Goal: Task Accomplishment & Management: Manage account settings

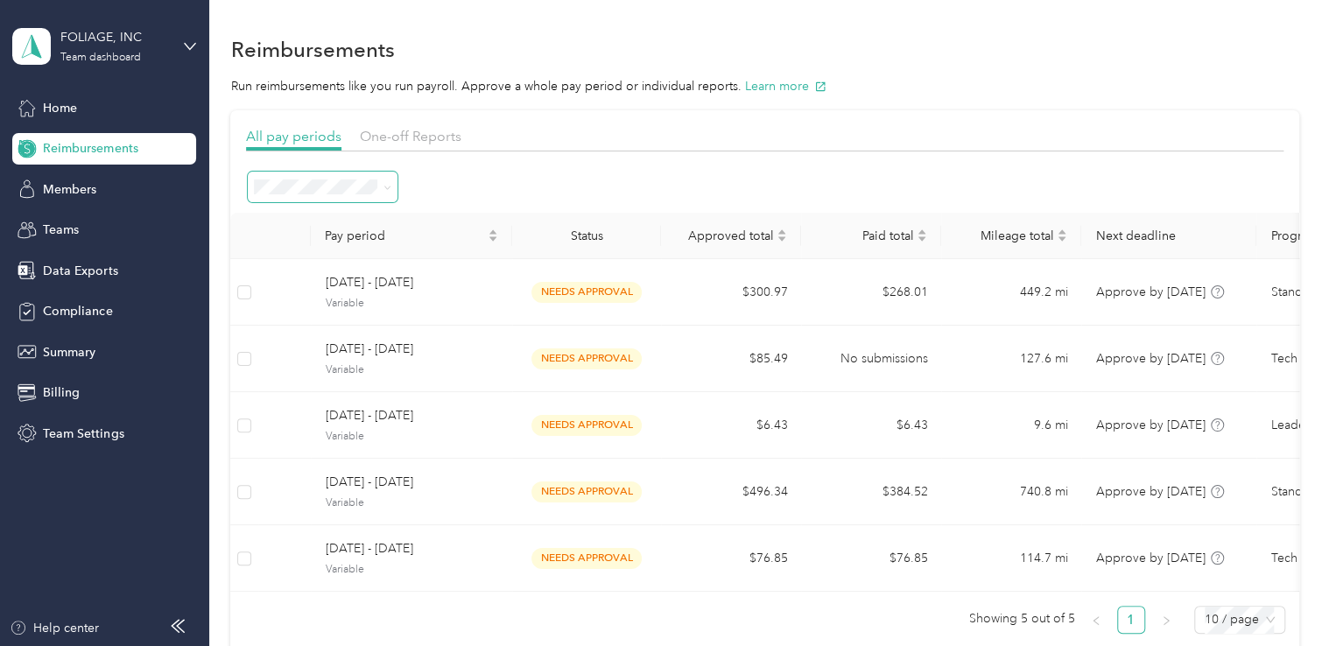
click at [384, 188] on icon at bounding box center [388, 188] width 8 height 8
click at [355, 215] on div "All periods" at bounding box center [322, 212] width 125 height 18
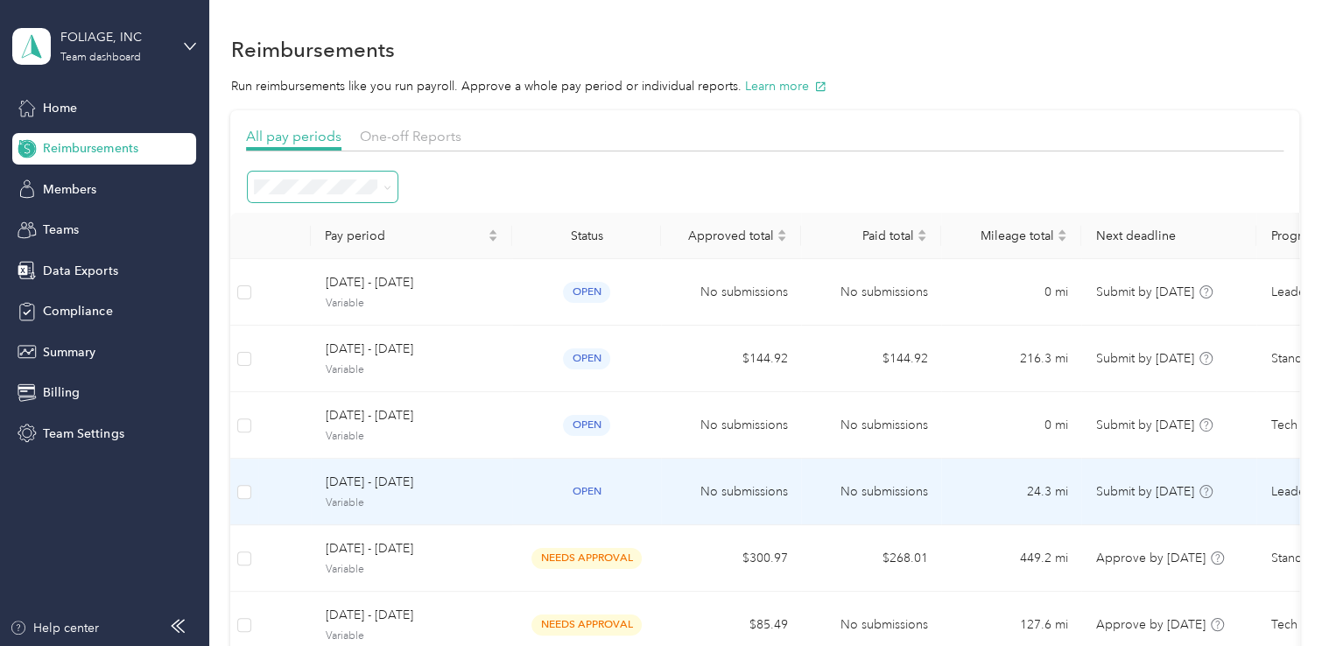
click at [486, 485] on span "September 16 - 30, 2025" at bounding box center [411, 482] width 173 height 19
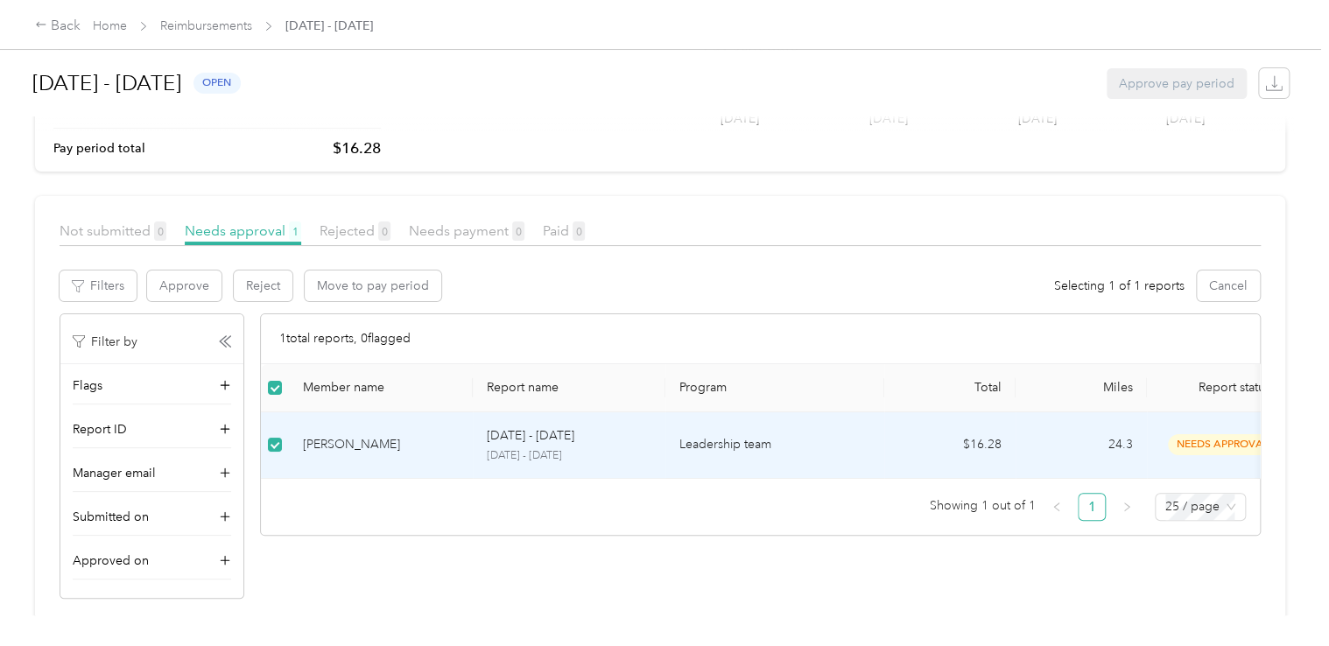
scroll to position [145, 0]
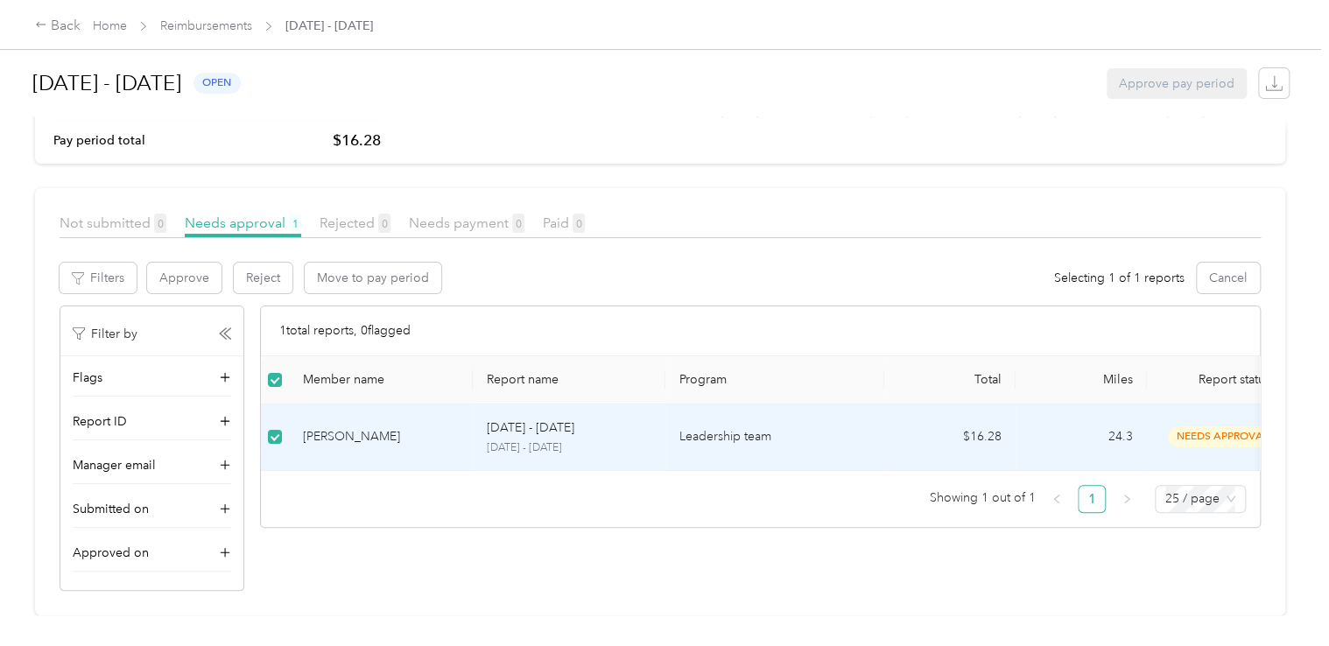
click at [792, 427] on p "Leadership team" at bounding box center [774, 436] width 191 height 19
click at [795, 427] on p "Leadership team" at bounding box center [774, 436] width 191 height 19
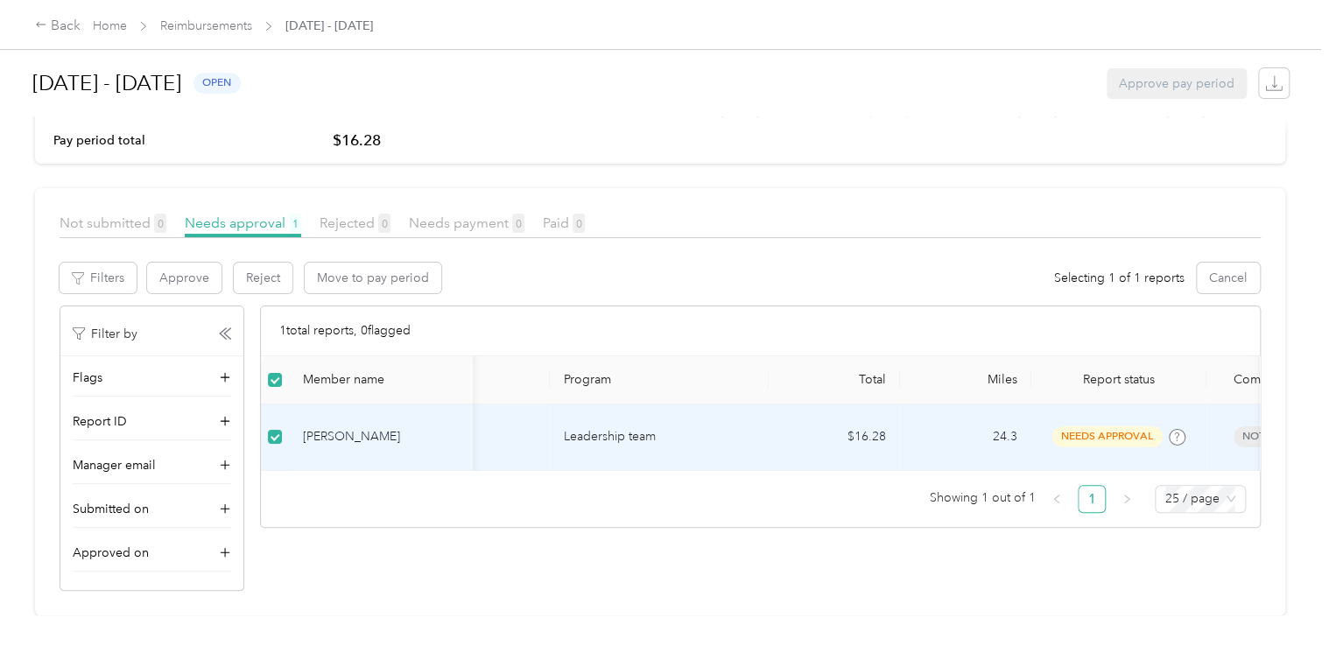
scroll to position [0, 0]
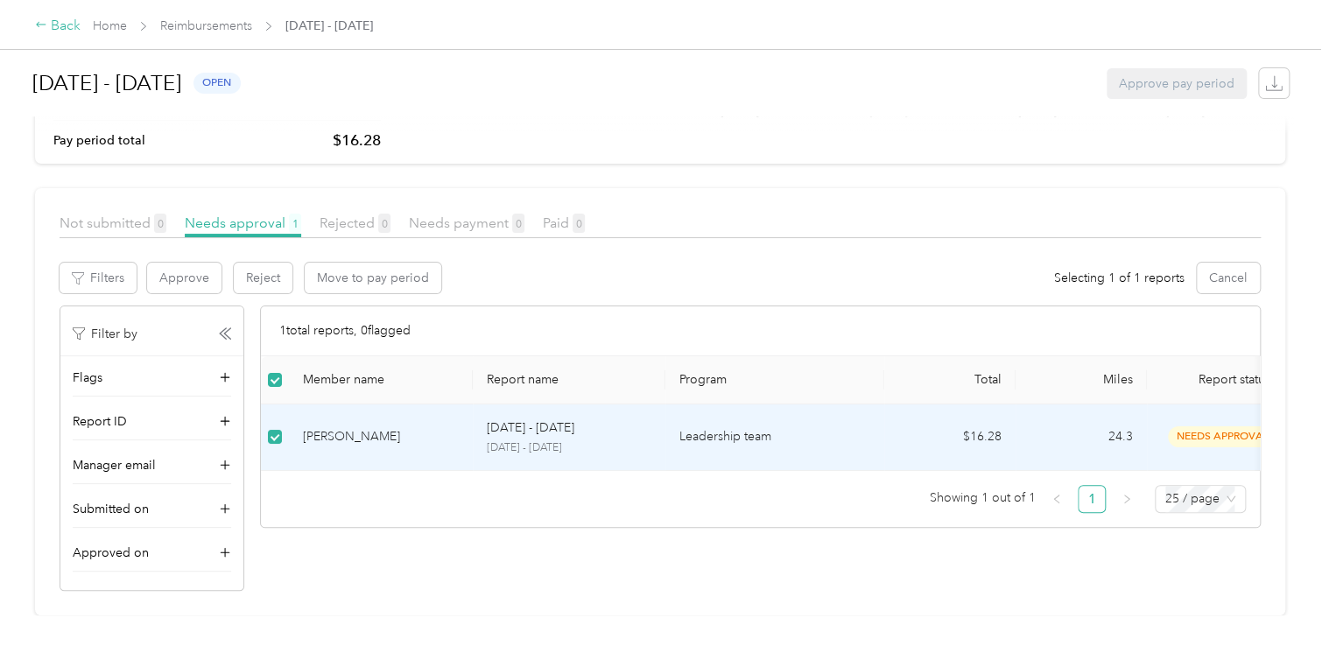
click at [60, 22] on div "Back" at bounding box center [58, 26] width 46 height 21
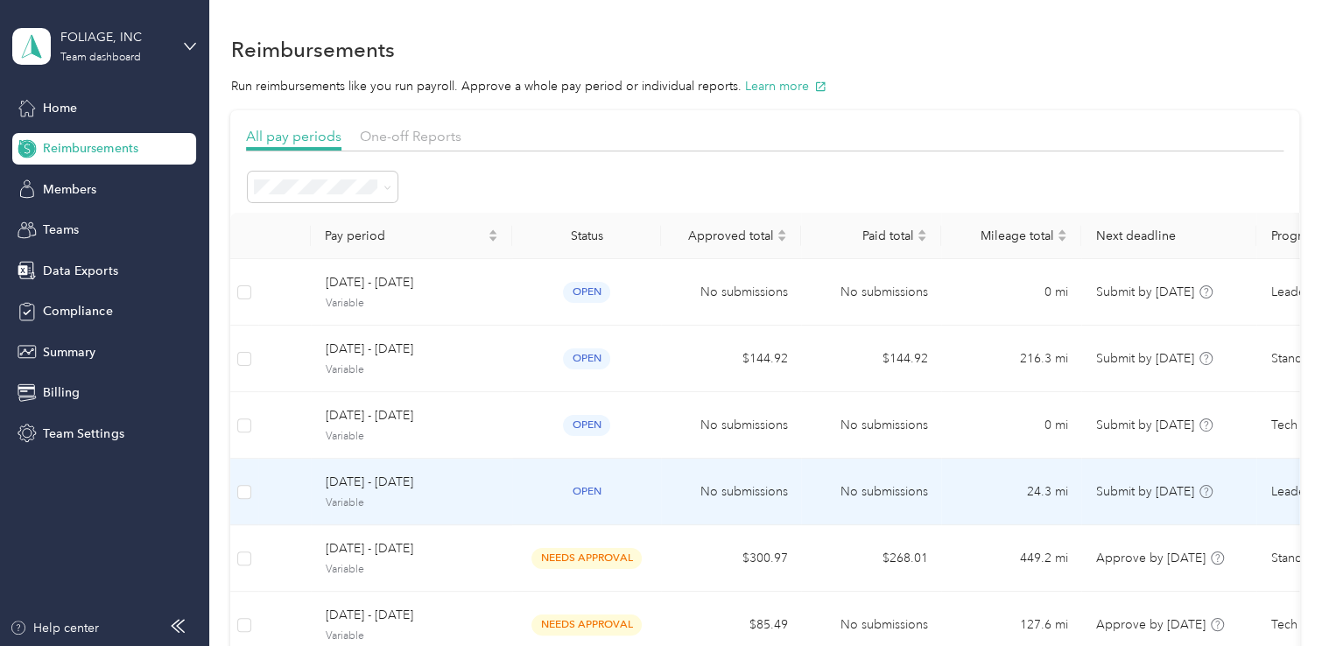
click at [581, 483] on span "open" at bounding box center [586, 492] width 47 height 20
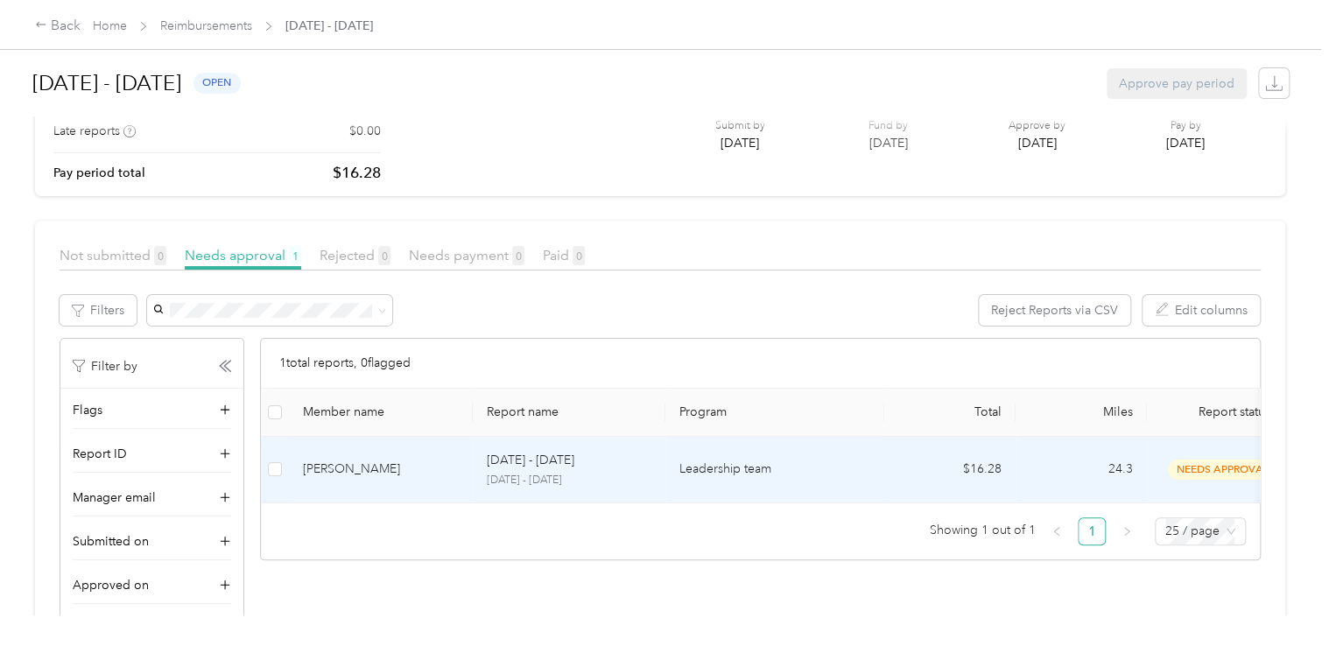
scroll to position [146, 0]
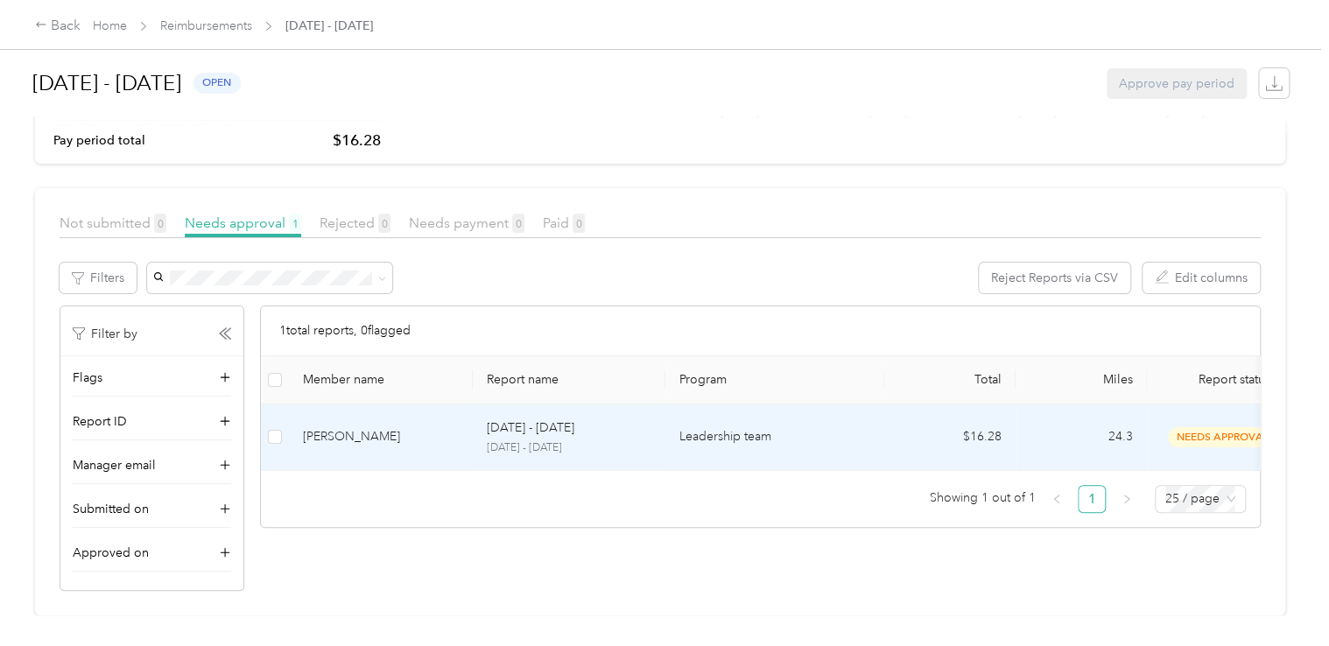
click at [546, 444] on td "Sep 16 - 30, 2025 September 16 - 30, 2025" at bounding box center [569, 438] width 193 height 67
click at [547, 645] on div at bounding box center [660, 646] width 1320 height 0
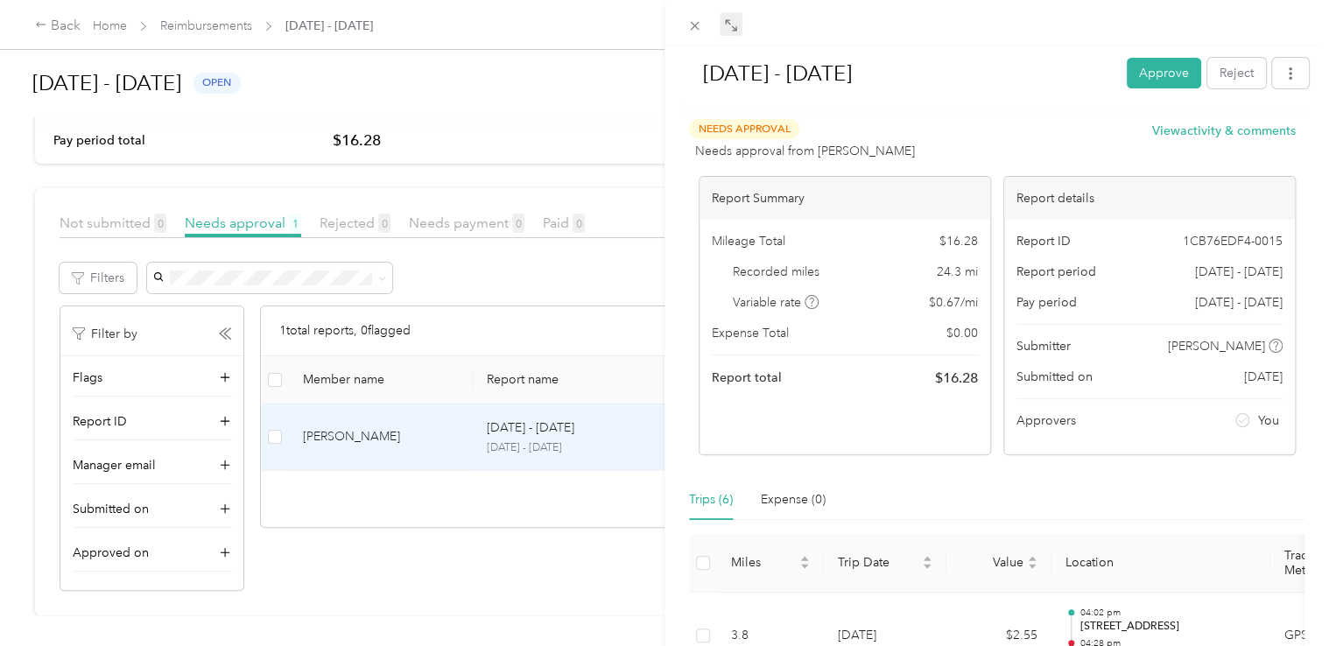
click at [732, 27] on icon at bounding box center [733, 27] width 5 height 5
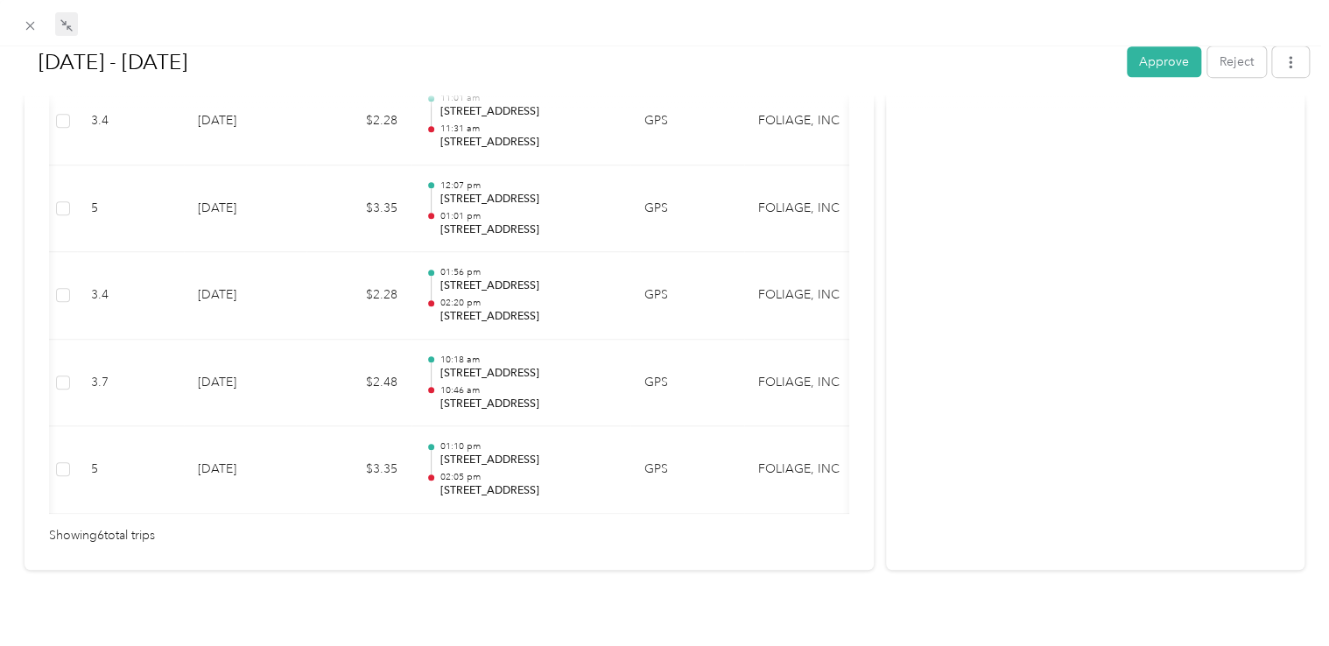
scroll to position [0, 231]
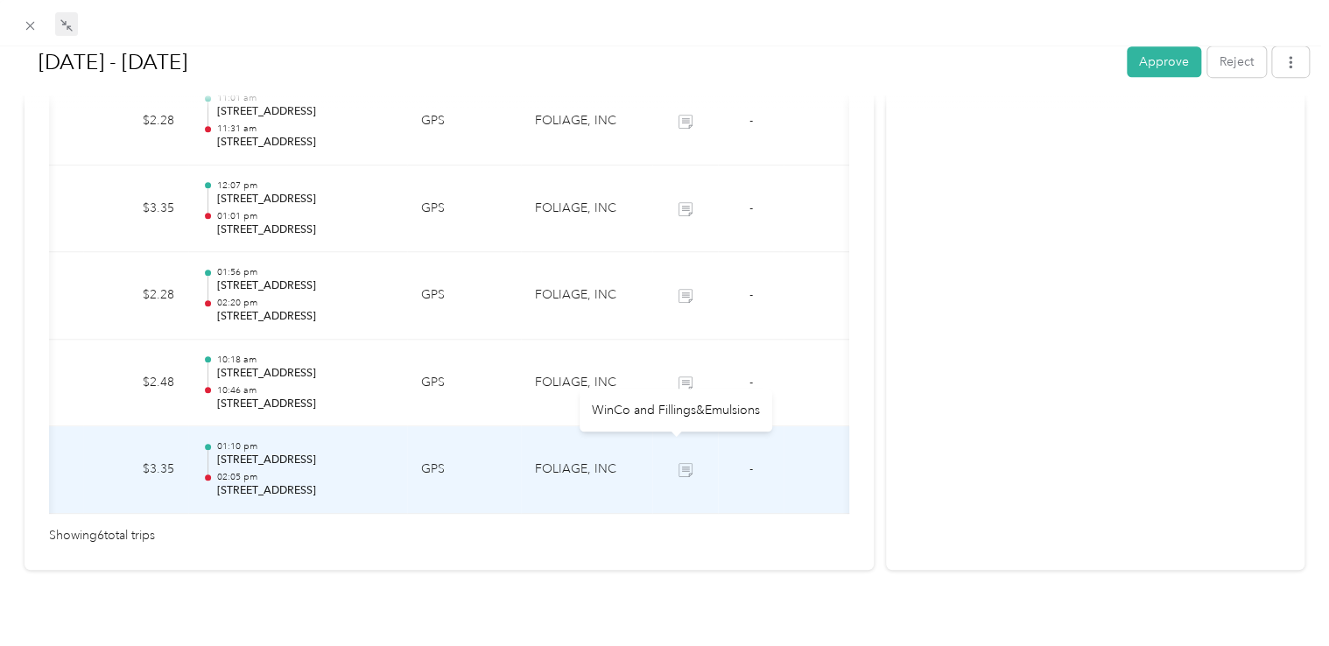
click at [679, 463] on icon at bounding box center [686, 470] width 14 height 14
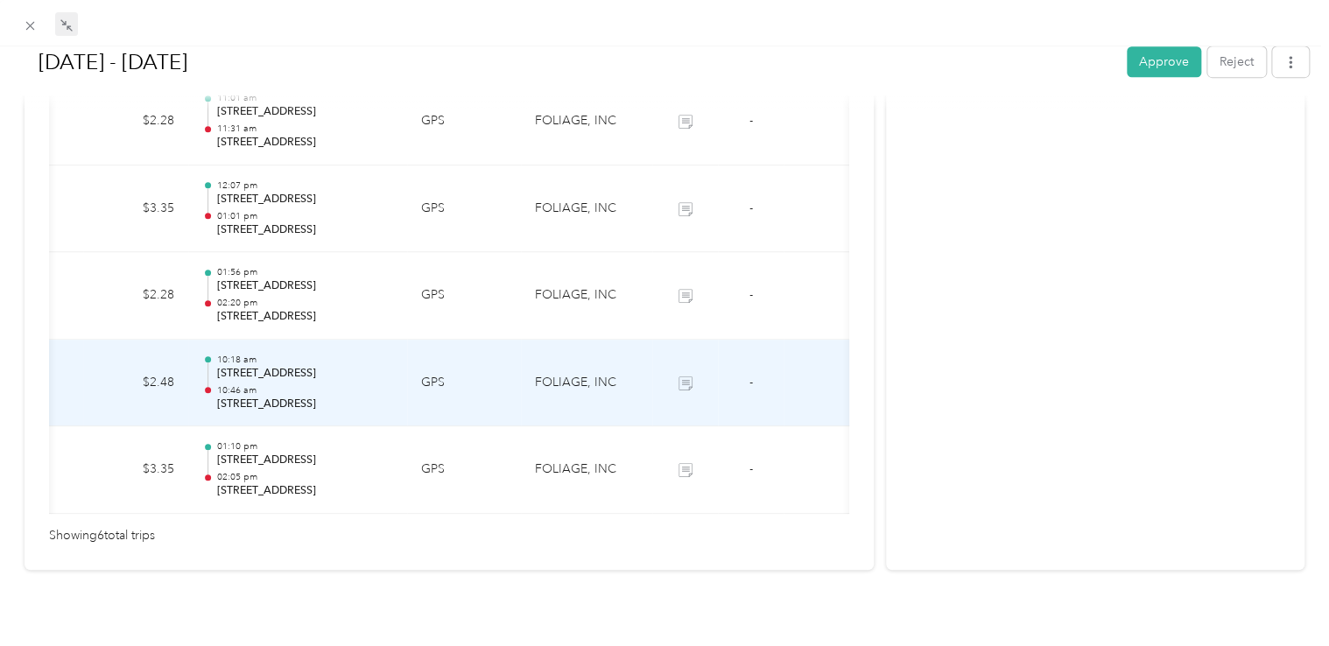
click at [679, 376] on icon at bounding box center [686, 383] width 14 height 14
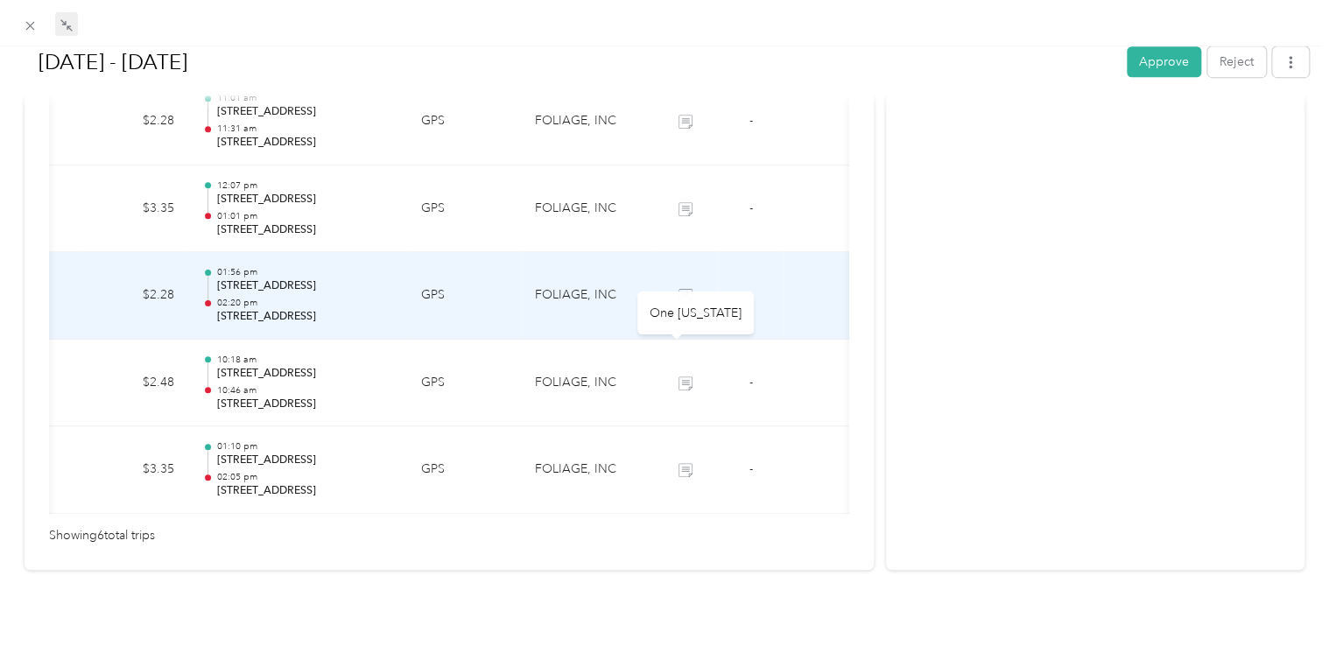
click at [679, 290] on icon at bounding box center [685, 296] width 13 height 13
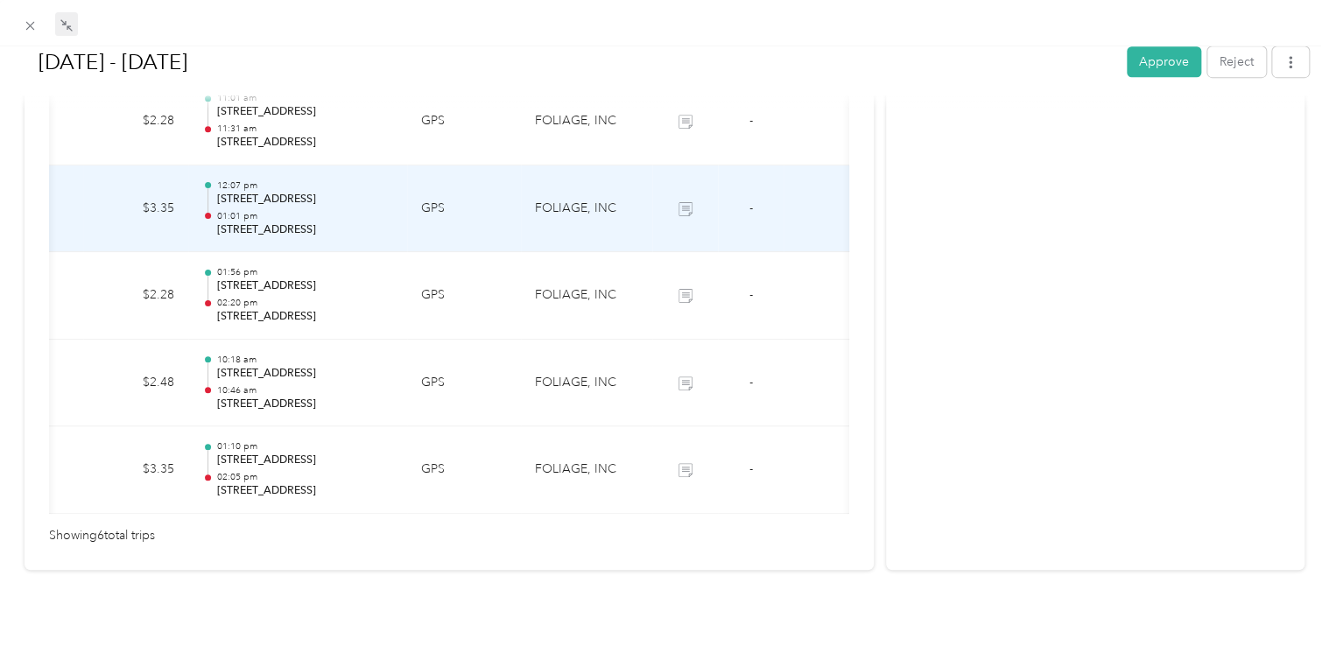
click at [679, 202] on icon at bounding box center [685, 208] width 13 height 13
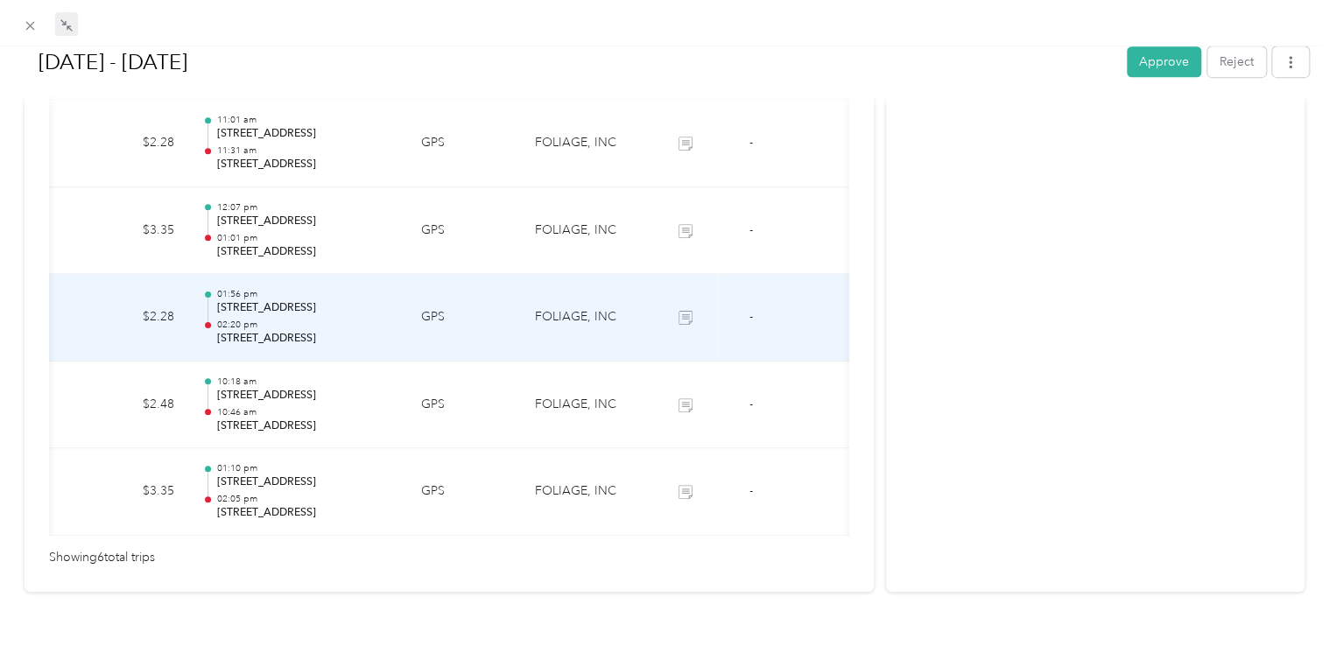
scroll to position [562, 0]
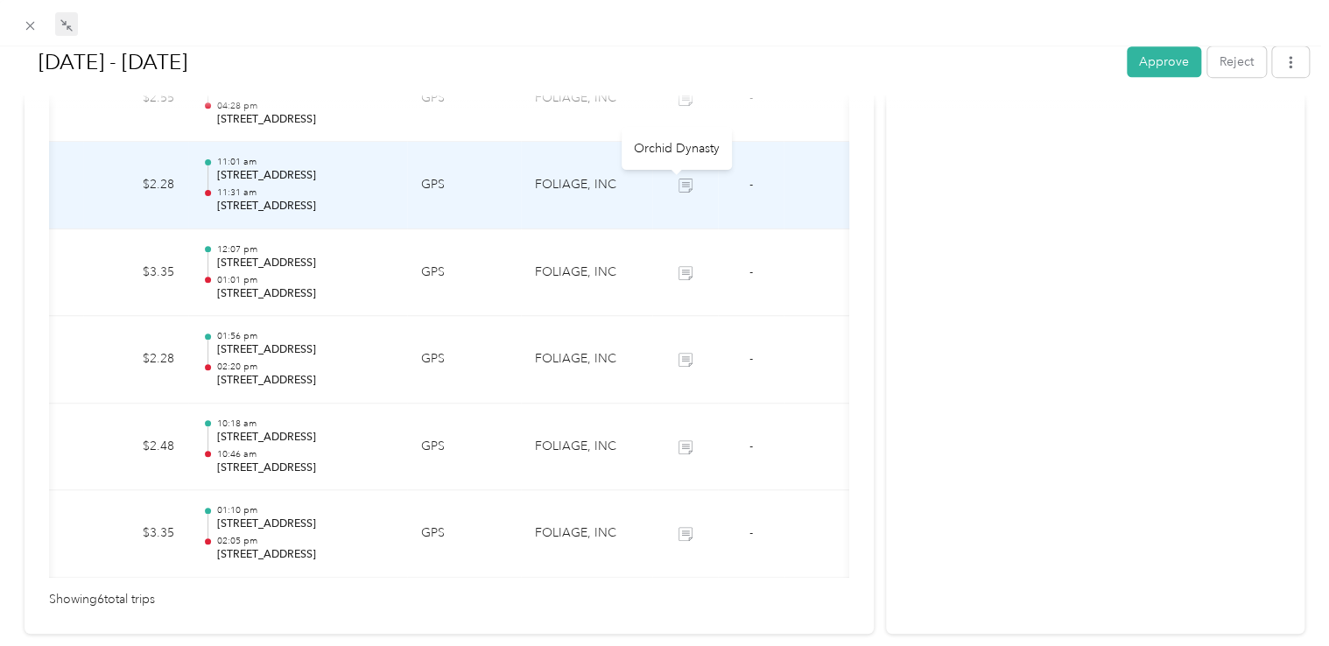
click at [679, 186] on icon at bounding box center [686, 186] width 14 height 14
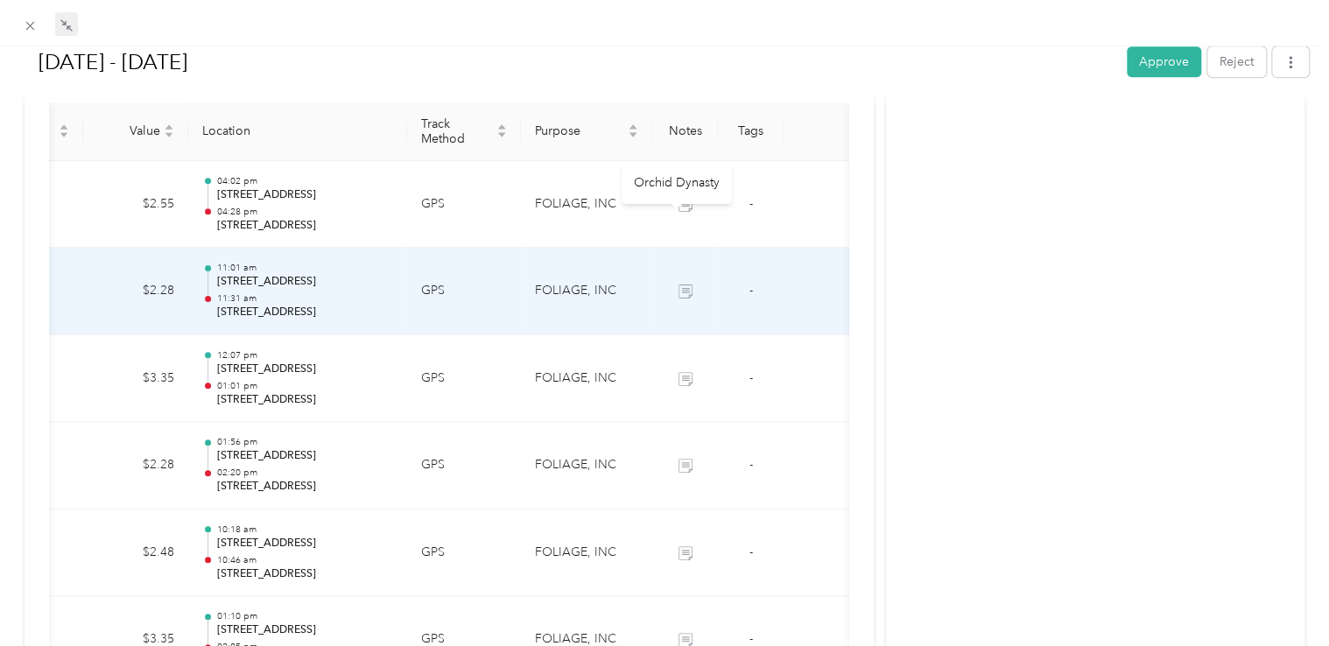
scroll to position [387, 0]
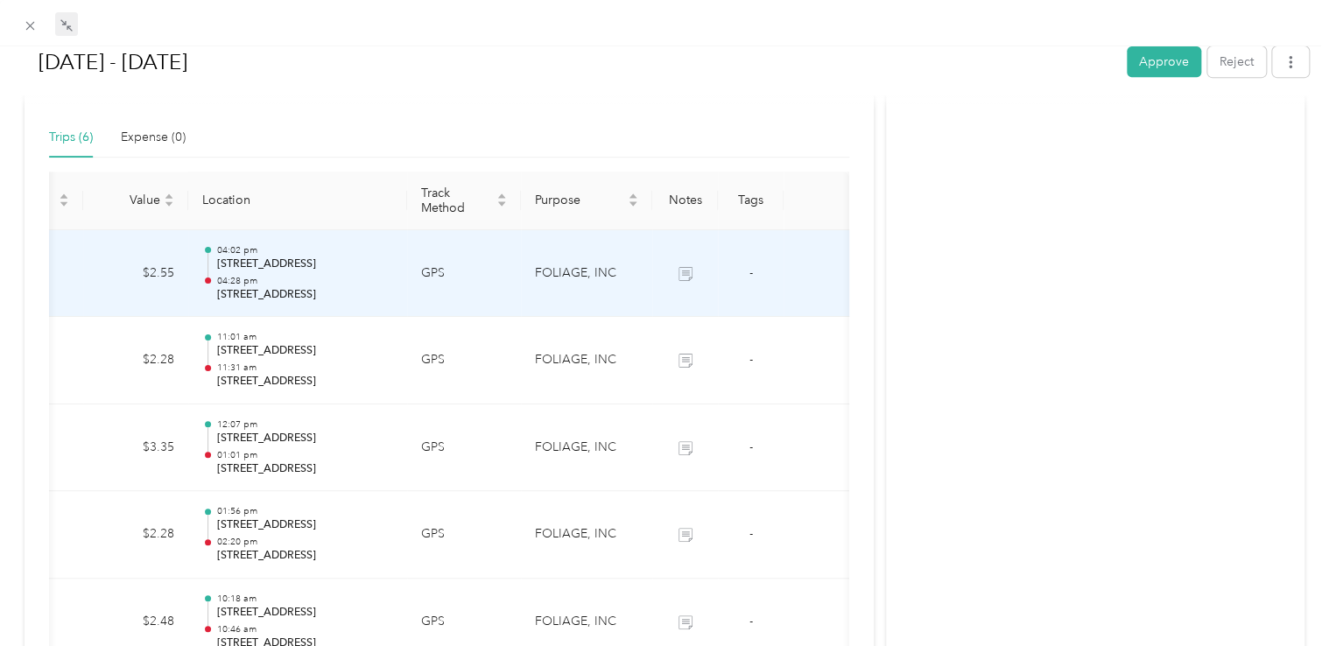
click at [681, 271] on icon at bounding box center [686, 276] width 11 height 10
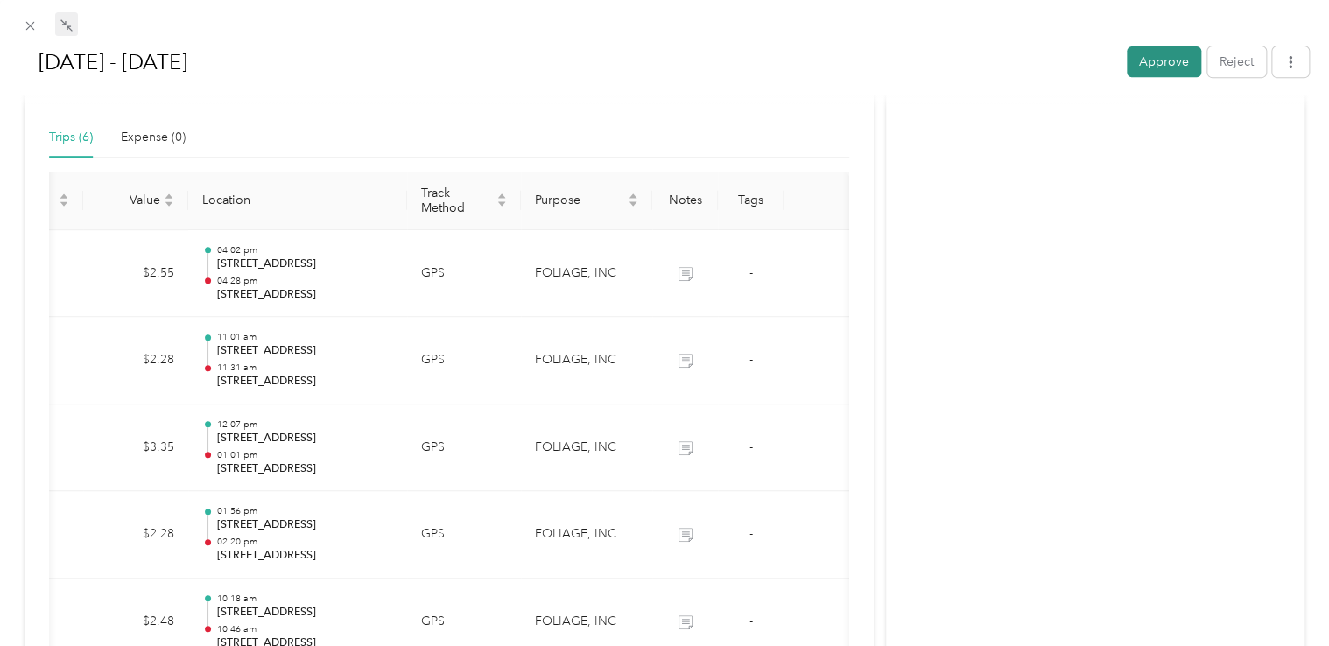
click at [1173, 61] on button "Approve" at bounding box center [1164, 61] width 74 height 31
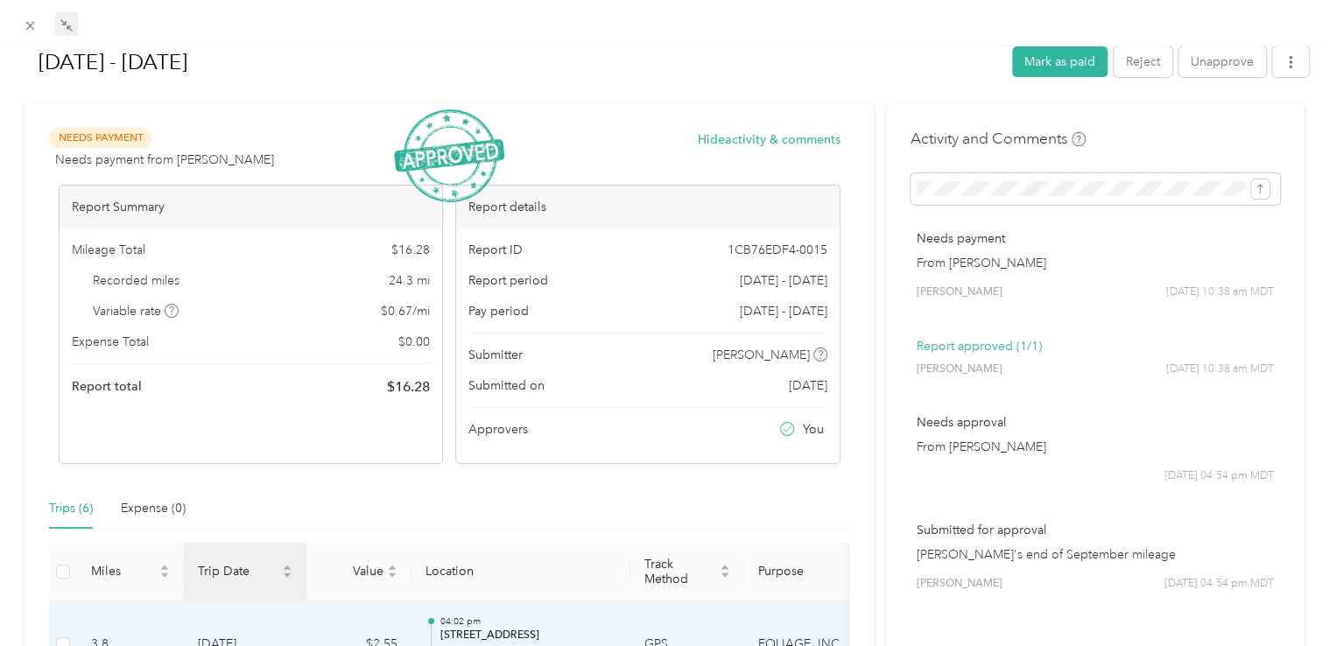
scroll to position [0, 0]
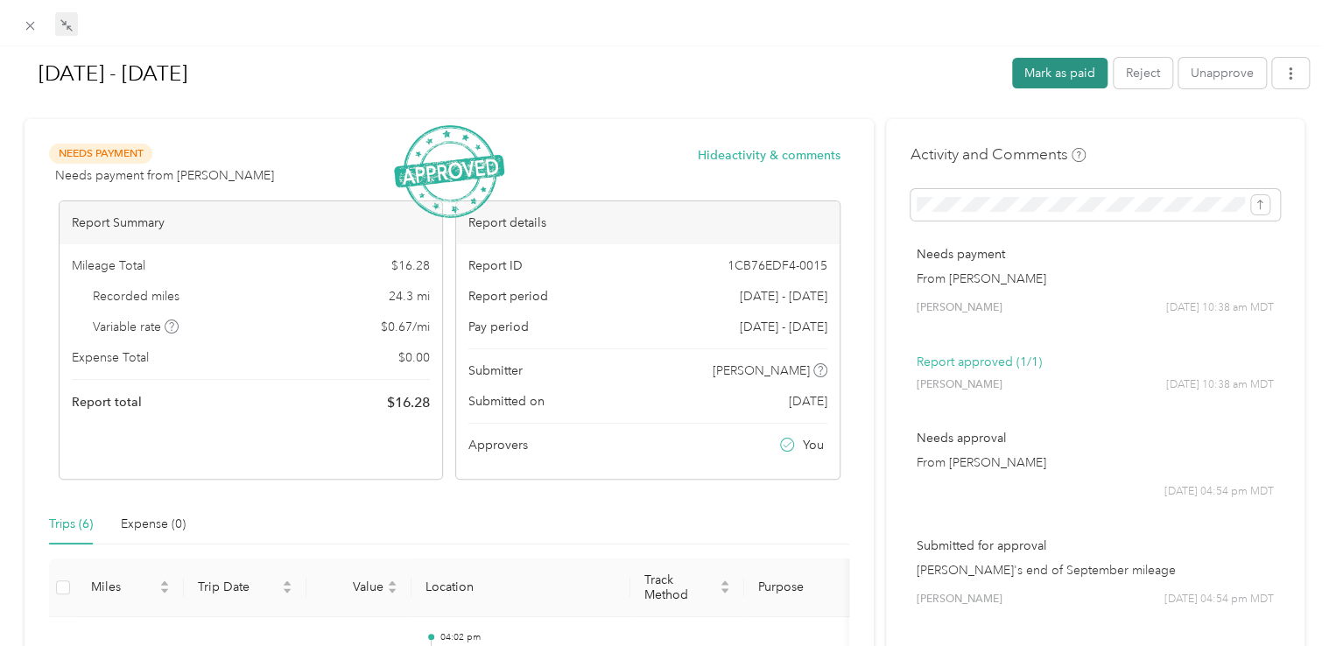
click at [1056, 67] on button "Mark as paid" at bounding box center [1059, 73] width 95 height 31
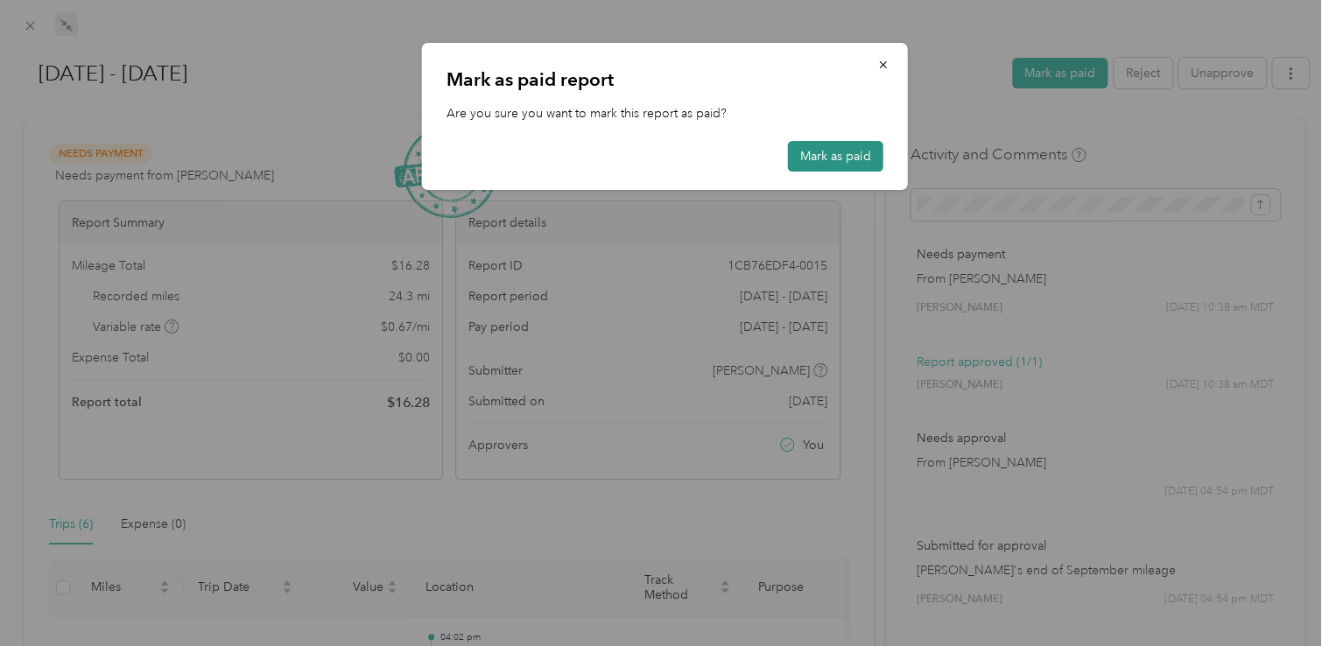
click at [794, 156] on button "Mark as paid" at bounding box center [835, 156] width 95 height 31
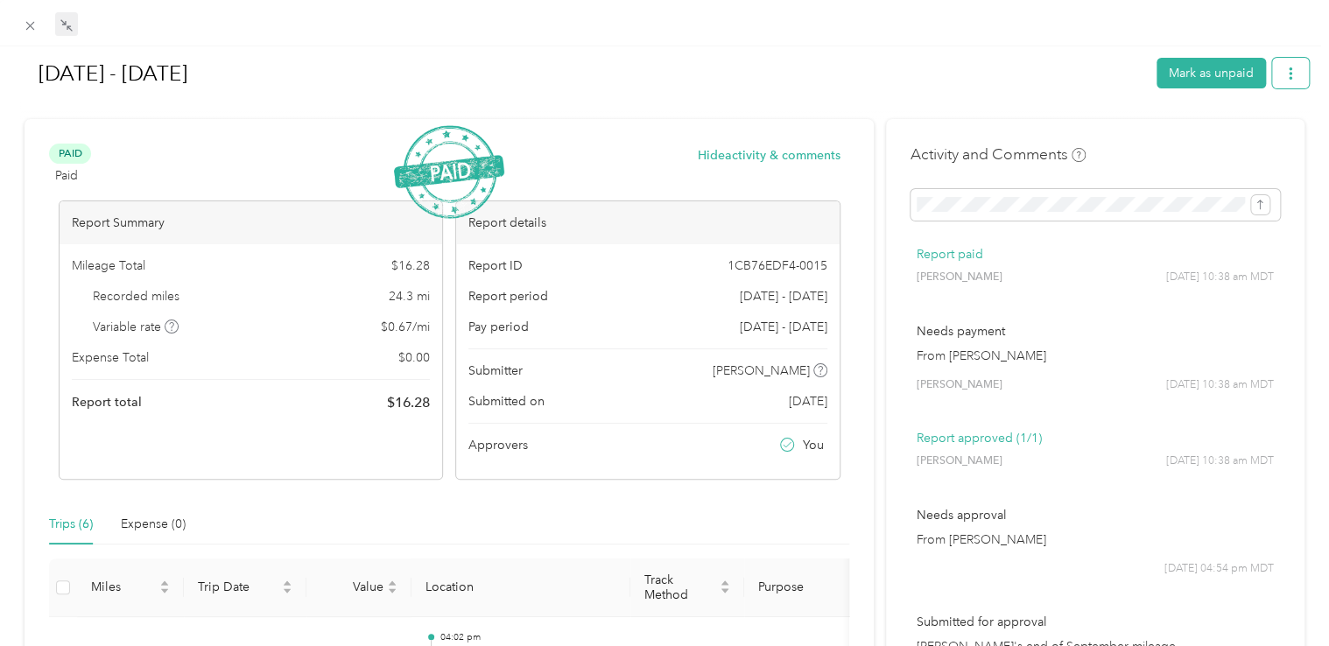
click at [1284, 68] on icon "button" at bounding box center [1290, 73] width 12 height 12
click at [1247, 140] on span "Download" at bounding box center [1228, 137] width 58 height 18
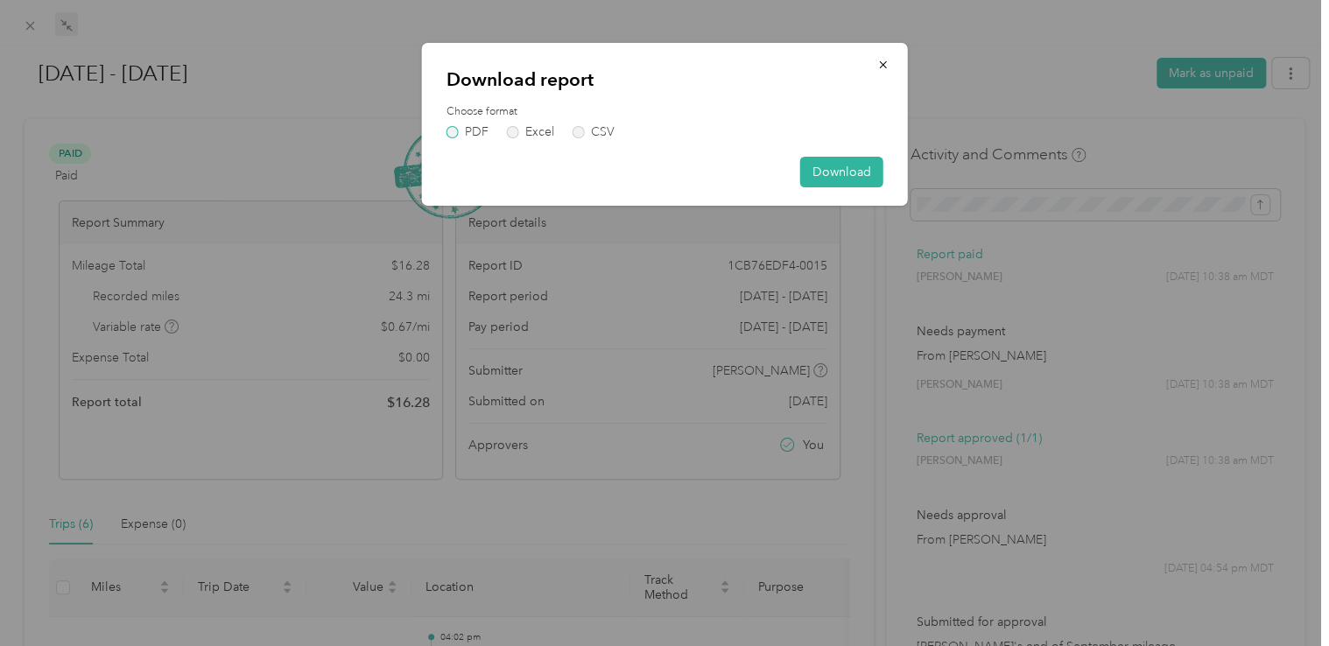
click at [454, 127] on label "PDF" at bounding box center [468, 132] width 42 height 12
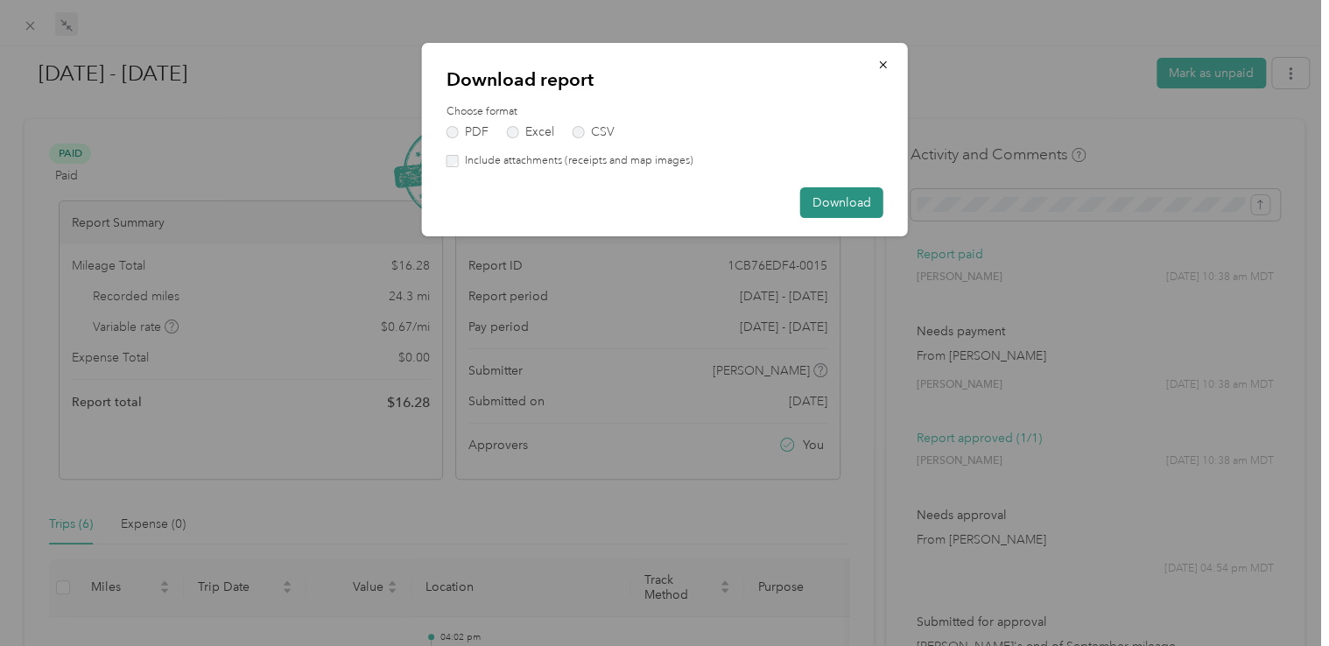
click at [861, 205] on button "Download" at bounding box center [841, 202] width 83 height 31
